Goal: Register for event/course: Sign up to attend an event or enroll in a course

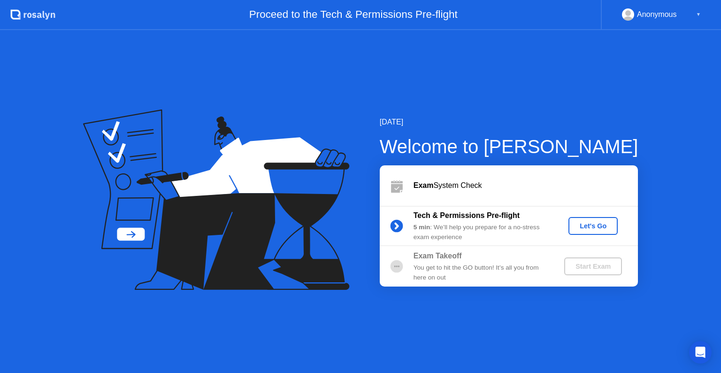
click at [596, 229] on div "Let's Go" at bounding box center [593, 226] width 42 height 8
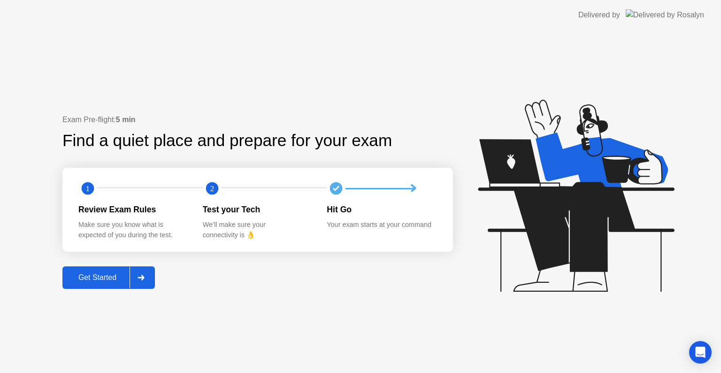
click at [101, 278] on div "Get Started" at bounding box center [97, 277] width 64 height 8
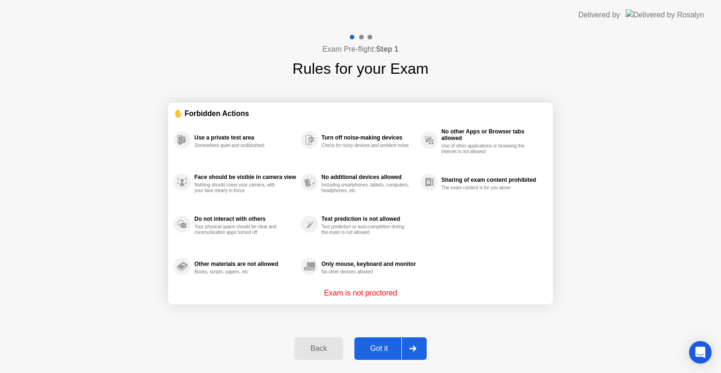
click at [381, 349] on div "Got it" at bounding box center [379, 348] width 44 height 8
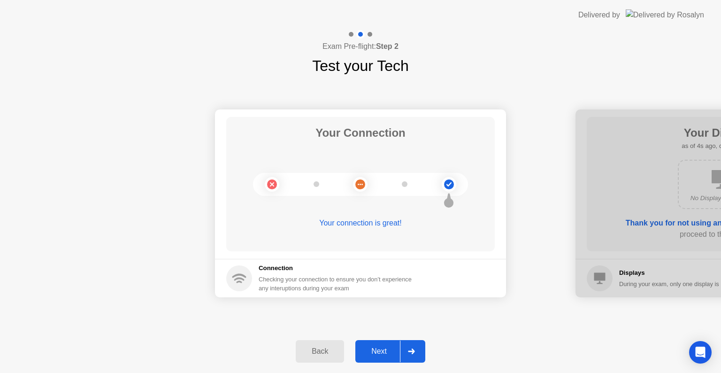
click at [387, 352] on div "Next" at bounding box center [379, 351] width 42 height 8
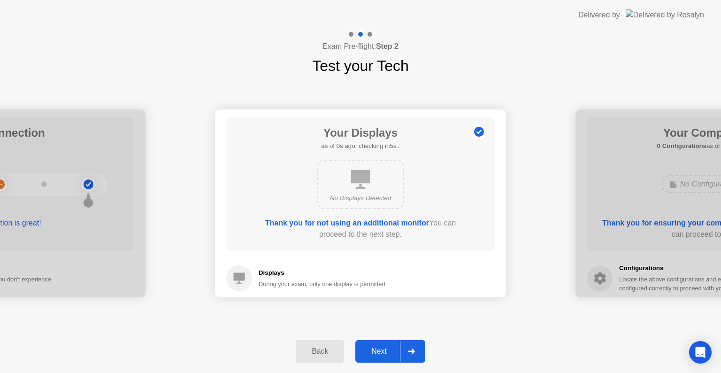
click at [387, 352] on div "Next" at bounding box center [379, 351] width 42 height 8
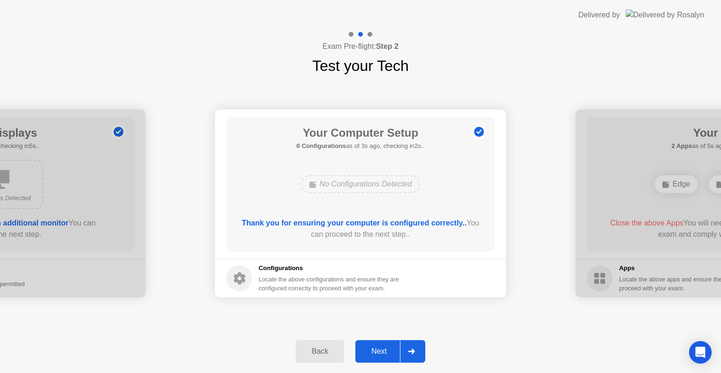
click at [387, 352] on div "Next" at bounding box center [379, 351] width 42 height 8
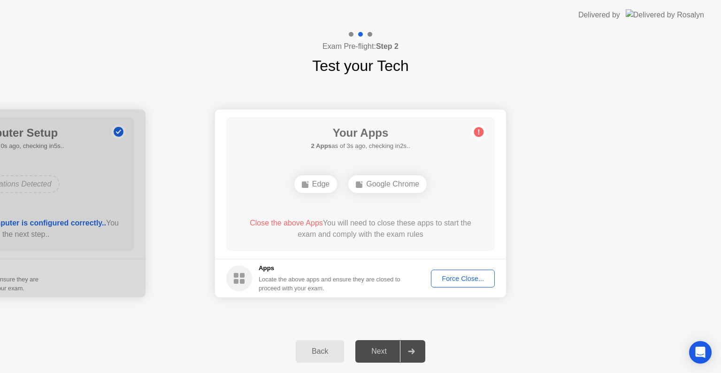
click at [381, 350] on div "Next" at bounding box center [379, 351] width 42 height 8
click at [366, 186] on div "Edge" at bounding box center [360, 184] width 43 height 18
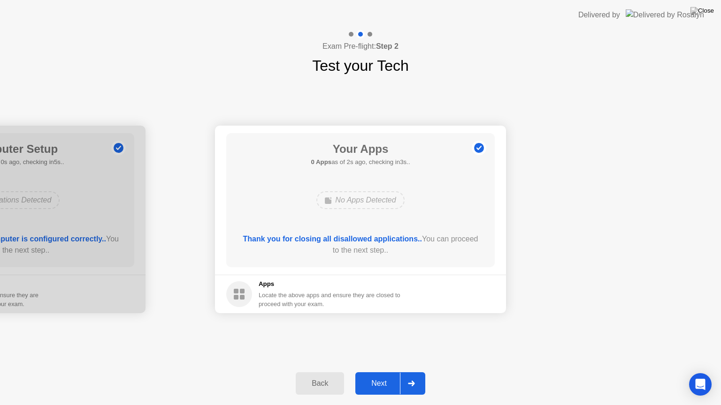
click at [381, 372] on div "Next" at bounding box center [379, 384] width 42 height 8
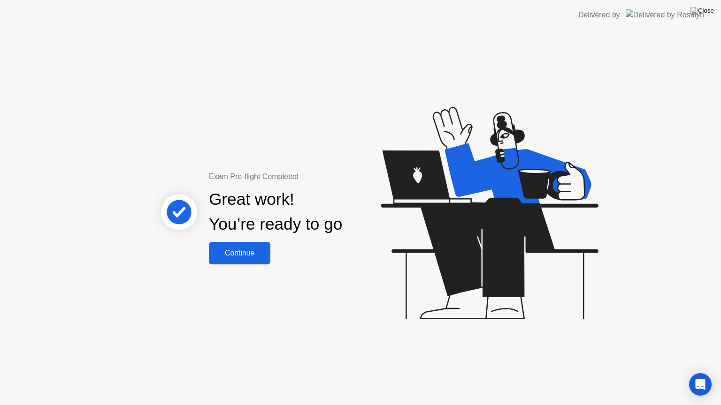
click at [238, 255] on div "Continue" at bounding box center [240, 253] width 56 height 8
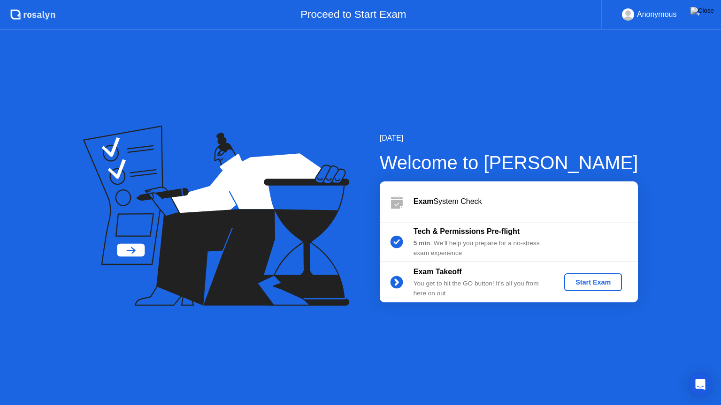
click at [578, 285] on div "Start Exam" at bounding box center [593, 283] width 50 height 8
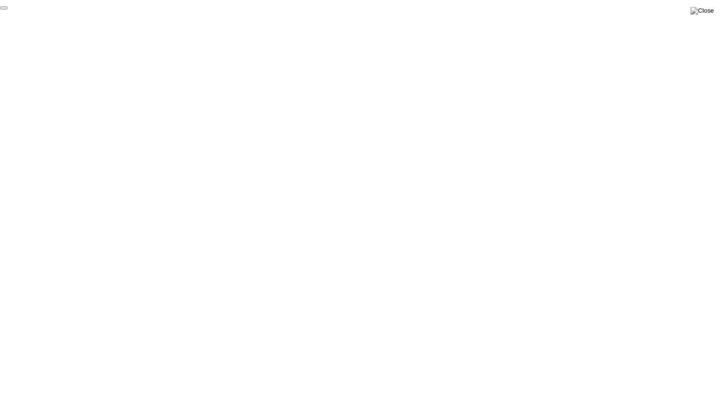
click div "End Proctoring Session"
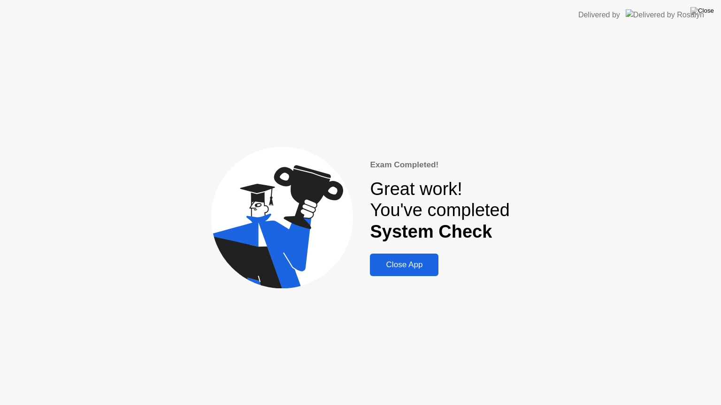
click at [402, 270] on div "Close App" at bounding box center [404, 264] width 63 height 9
